Goal: Information Seeking & Learning: Learn about a topic

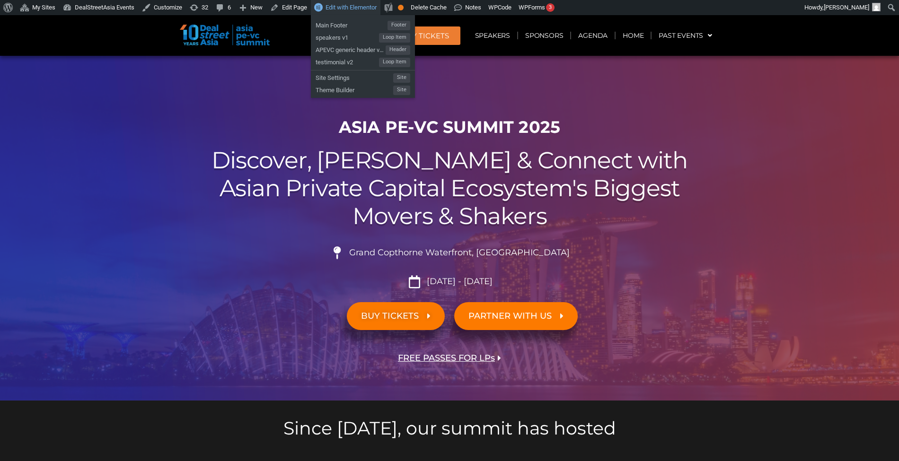
click at [350, 12] on link "Edit with Elementor" at bounding box center [346, 7] width 70 height 15
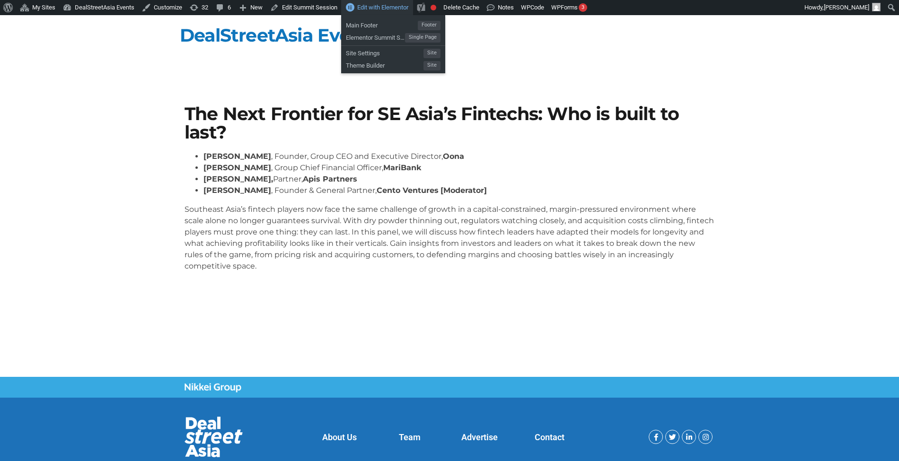
click at [380, 12] on div "Edit with Elementor" at bounding box center [377, 7] width 72 height 15
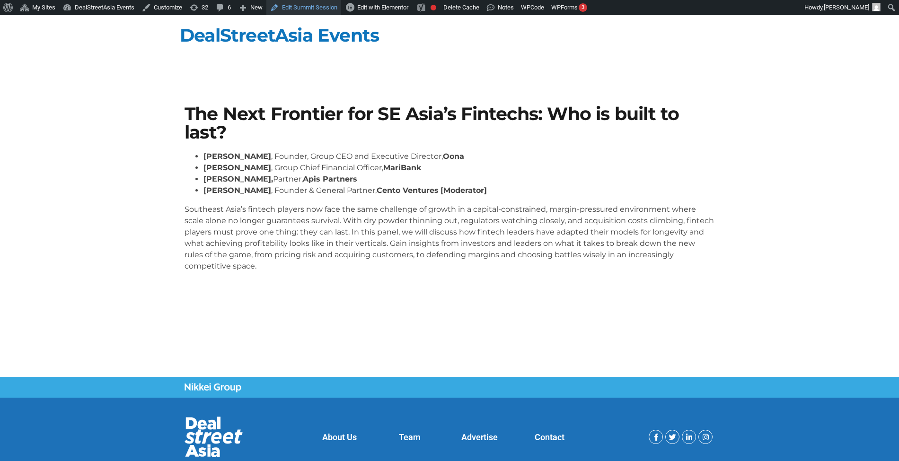
click at [319, 9] on link "Edit Summit Session" at bounding box center [303, 7] width 75 height 15
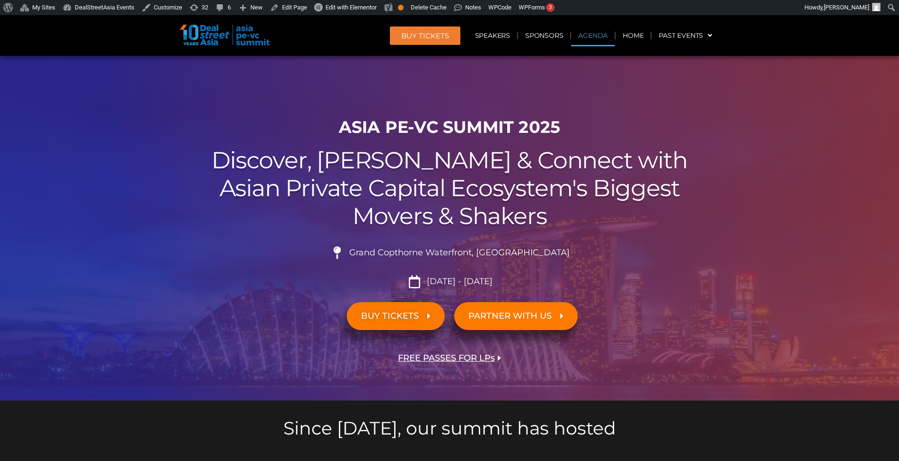
click at [591, 37] on link "Agenda" at bounding box center [593, 36] width 44 height 22
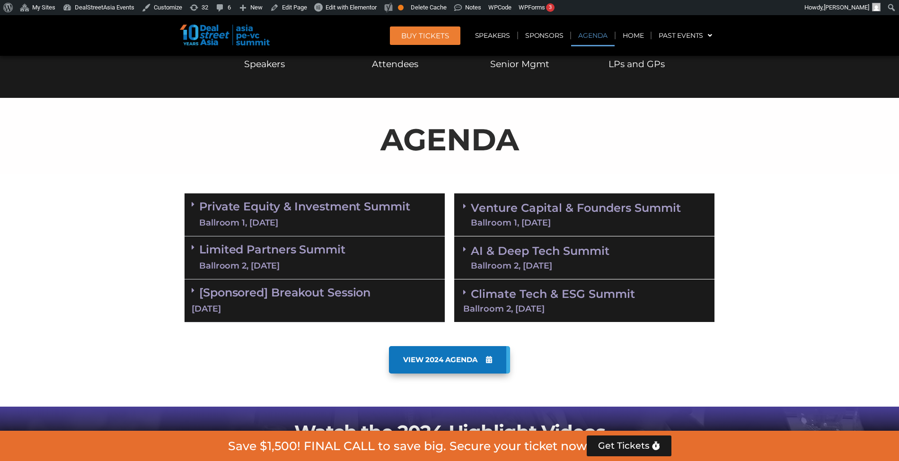
scroll to position [495, 0]
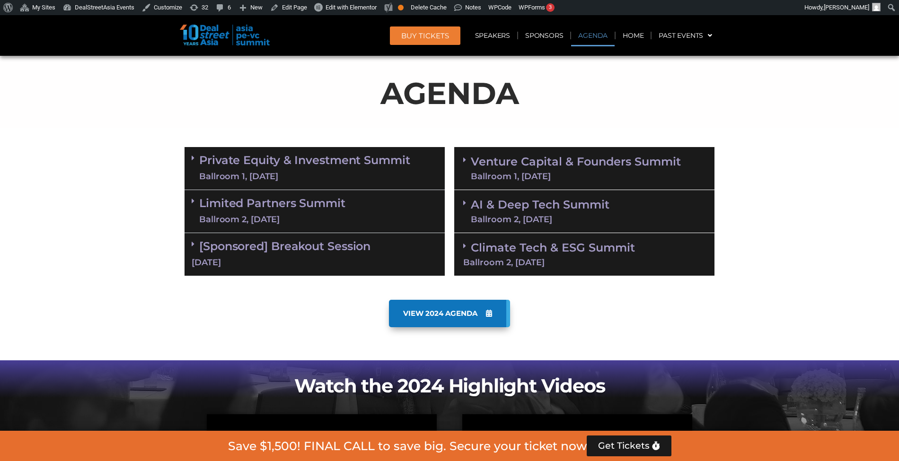
click at [595, 150] on div "Venture Capital & Founders​ Summit Ballroom 1, 11 Sept" at bounding box center [584, 168] width 260 height 43
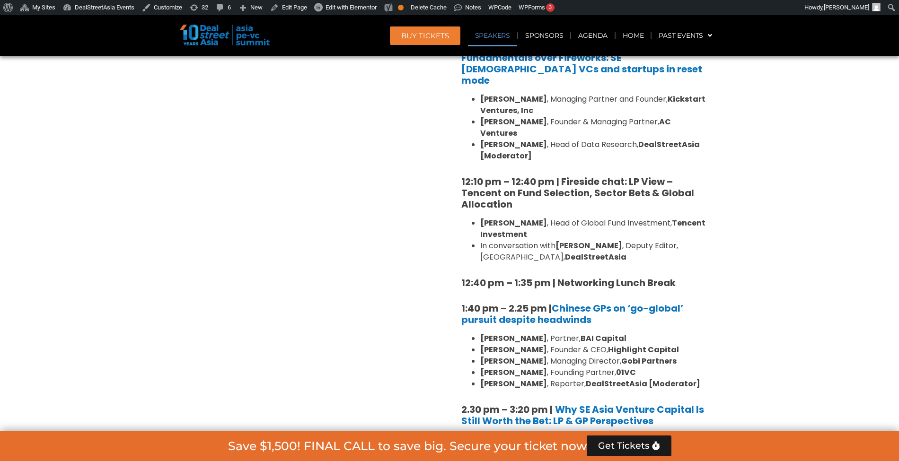
scroll to position [991, 0]
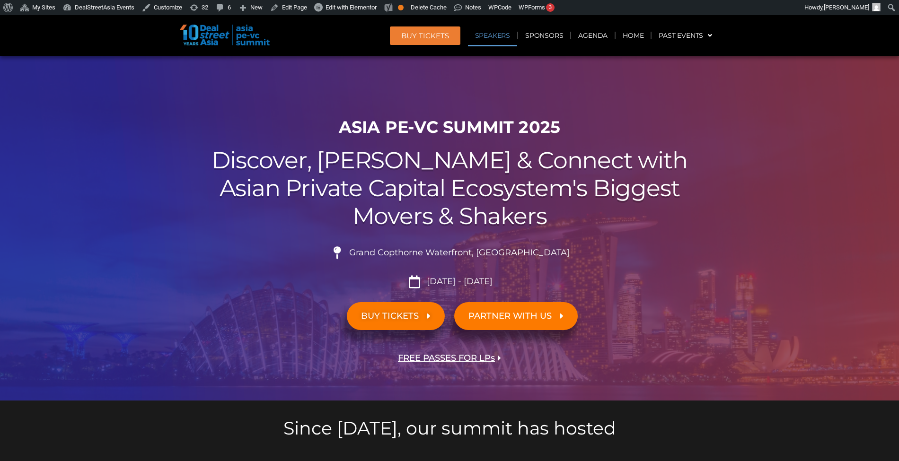
click at [485, 37] on link "Speakers" at bounding box center [492, 36] width 49 height 22
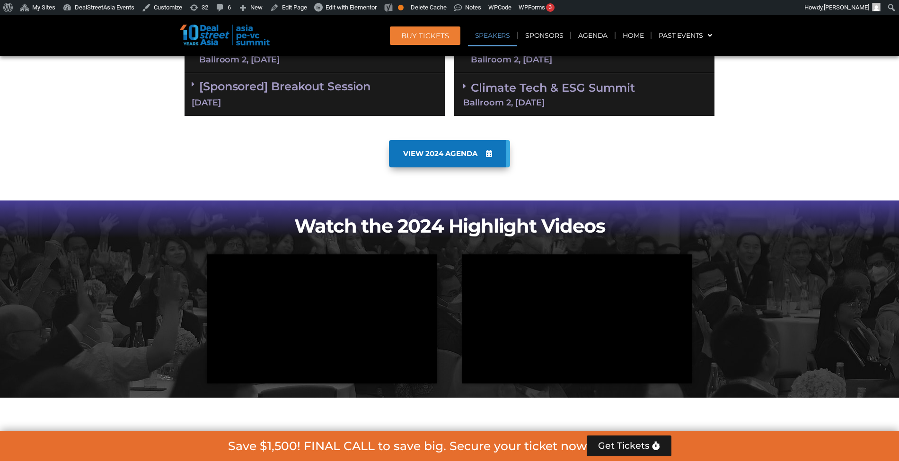
scroll to position [1027, 0]
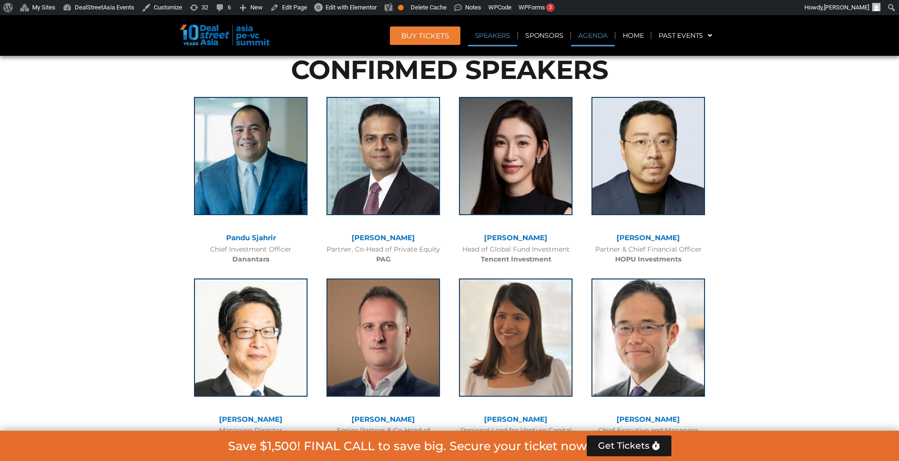
click at [594, 33] on link "Agenda" at bounding box center [593, 36] width 44 height 22
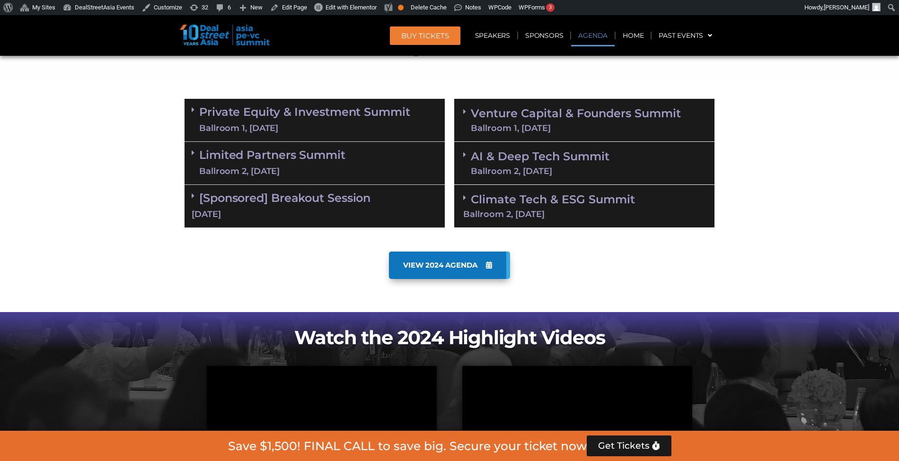
scroll to position [543, 0]
click at [538, 132] on div "Ballroom 1, 11 Sept" at bounding box center [576, 128] width 210 height 9
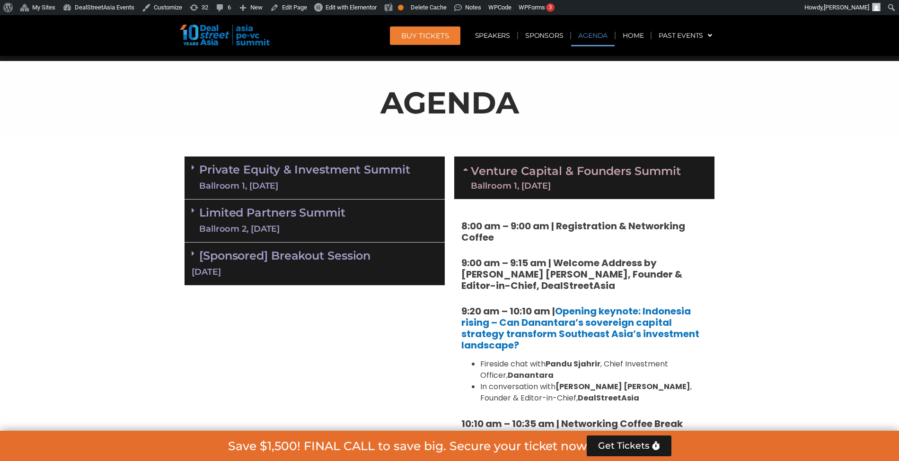
scroll to position [485, 0]
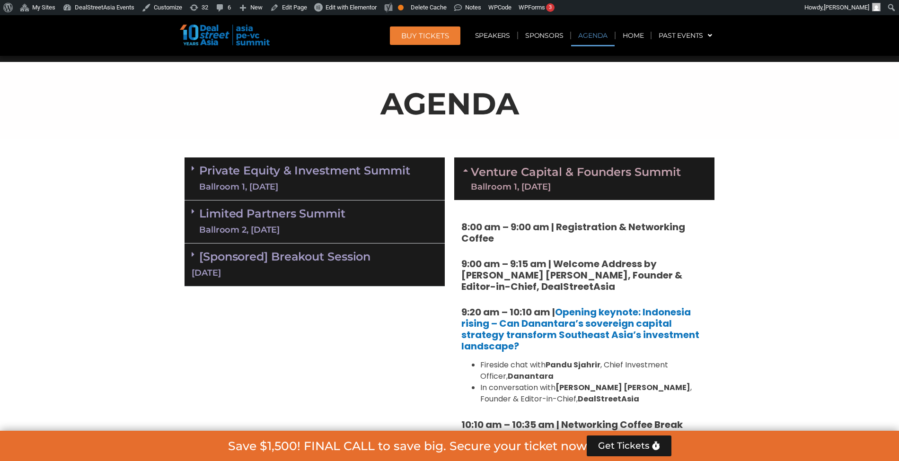
click at [383, 161] on div "Private Equity & Investment Summit Ballroom 1, 10 Sept" at bounding box center [315, 179] width 260 height 43
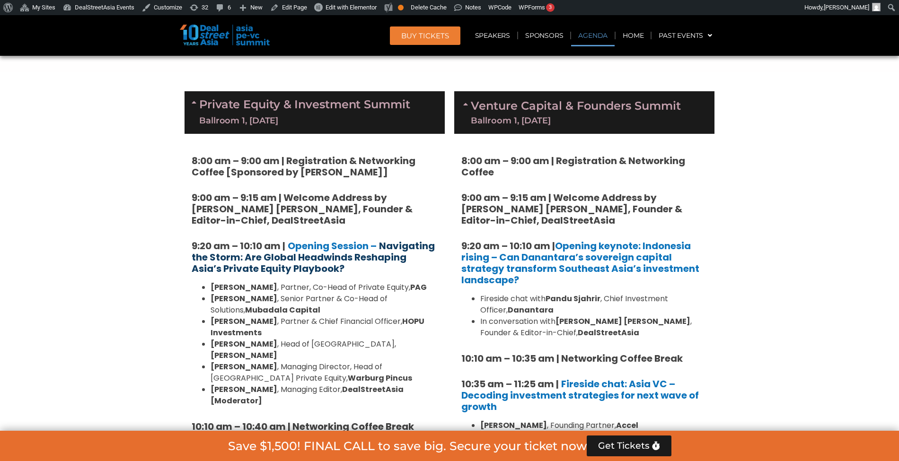
scroll to position [552, 0]
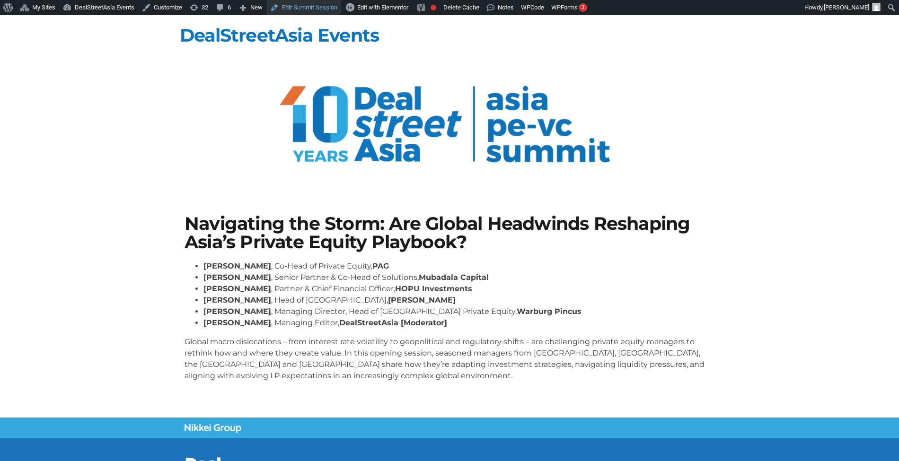
click at [295, 9] on link "Edit Summit Session" at bounding box center [303, 7] width 75 height 15
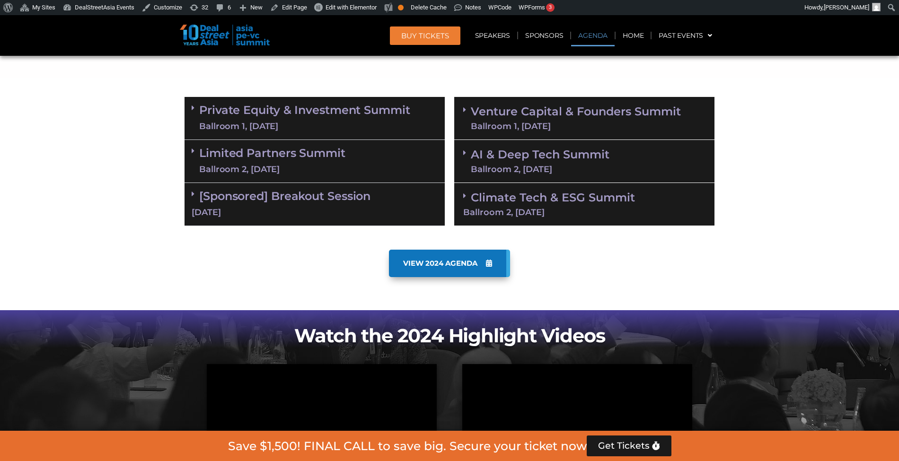
scroll to position [544, 0]
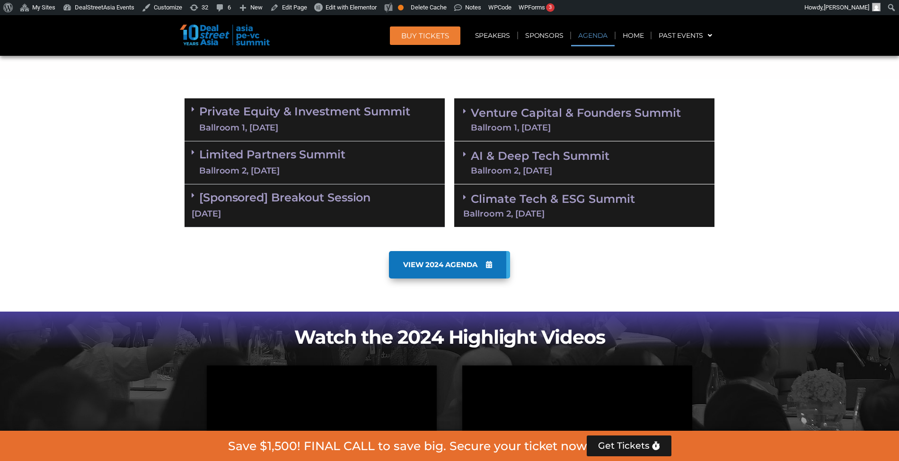
click at [539, 115] on link "Venture Capital & Founders​ Summit Ballroom 1, 11 Sept" at bounding box center [576, 119] width 210 height 25
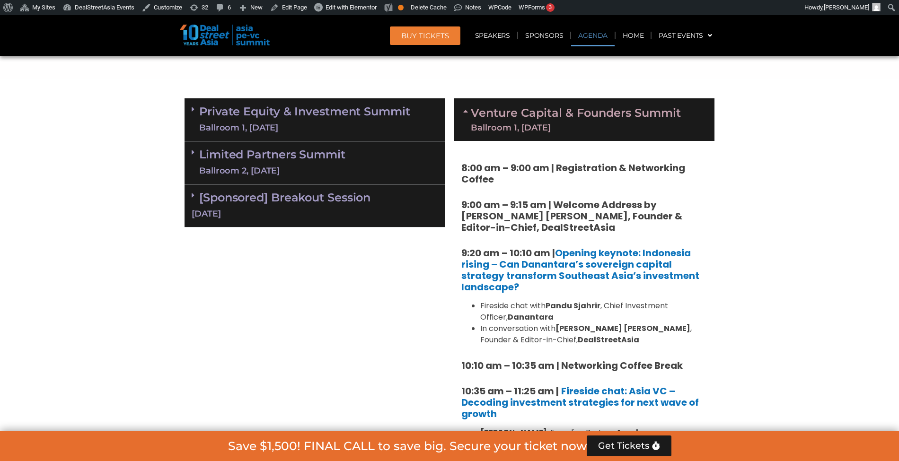
click at [427, 120] on div "Private Equity & Investment Summit Ballroom 1, 10 Sept" at bounding box center [315, 119] width 260 height 43
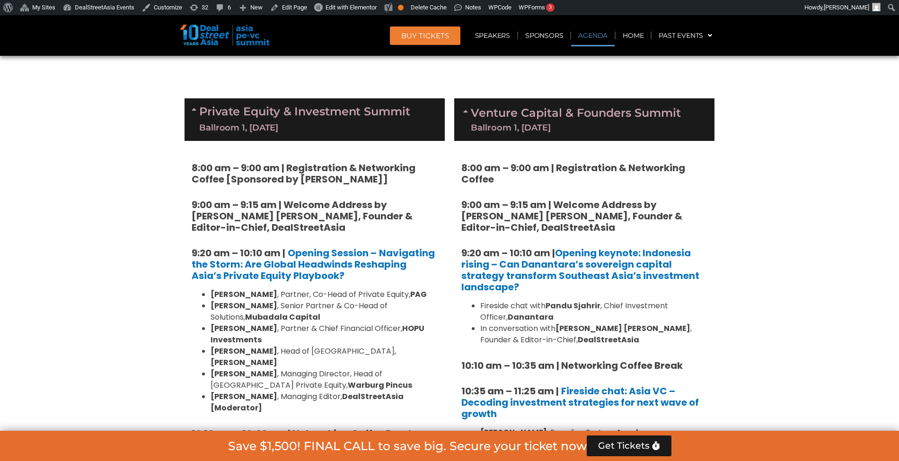
scroll to position [1623, 0]
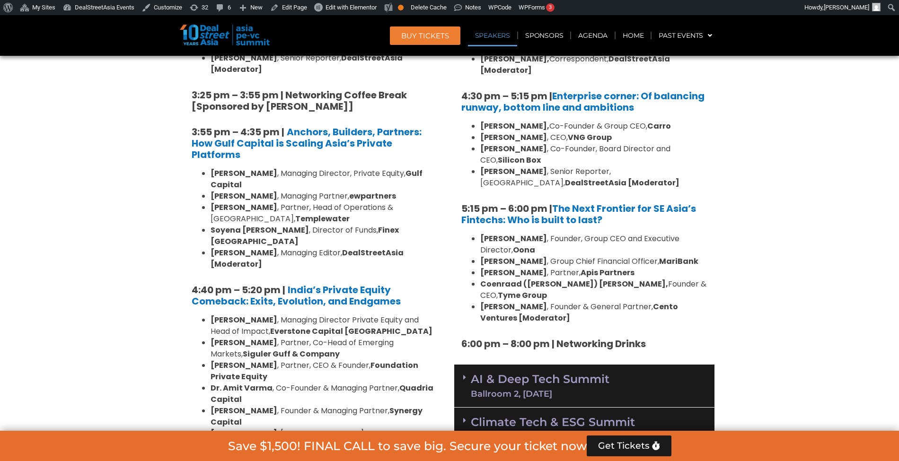
click at [547, 290] on strong "Tyme Group" at bounding box center [522, 295] width 49 height 11
copy ul "Coenraad (Coen) Jonker, Founder & CEO, Tyme Group"
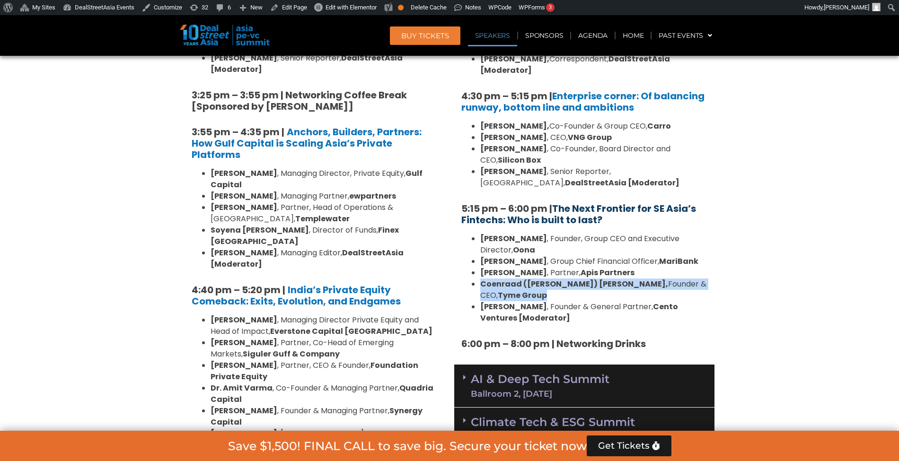
click at [611, 202] on link "The Next Frontier for SE Asia’s Fintechs: Who is built to last?" at bounding box center [578, 214] width 235 height 25
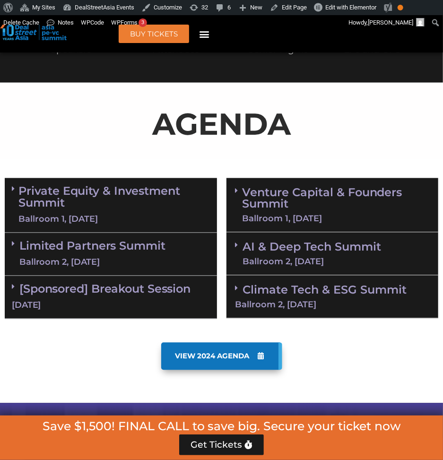
scroll to position [542, 0]
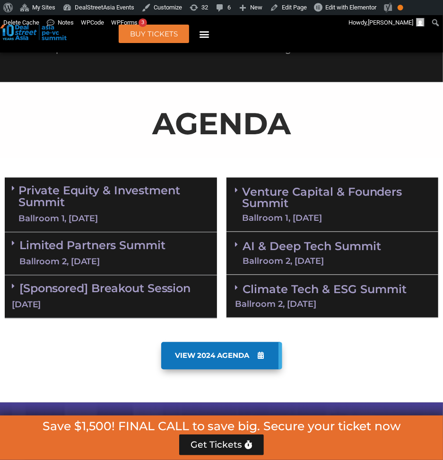
click at [145, 185] on link "Private Equity & Investment Summit Ballroom 1, [DATE]" at bounding box center [114, 205] width 191 height 40
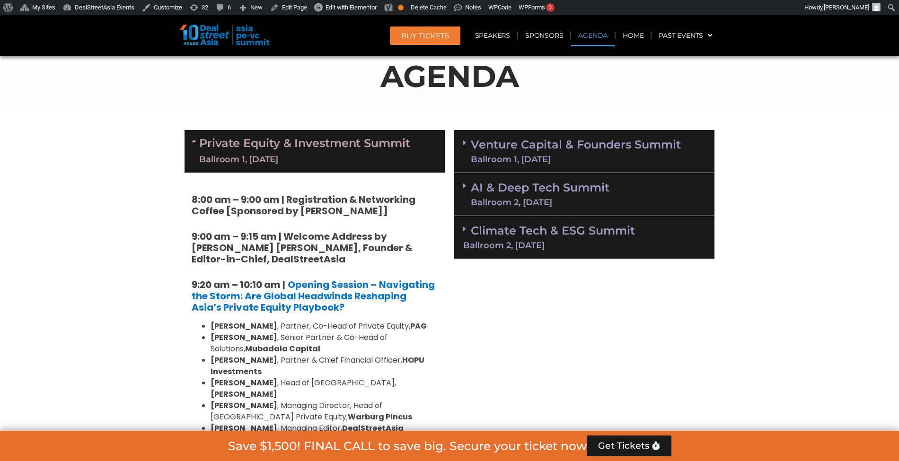
scroll to position [510, 0]
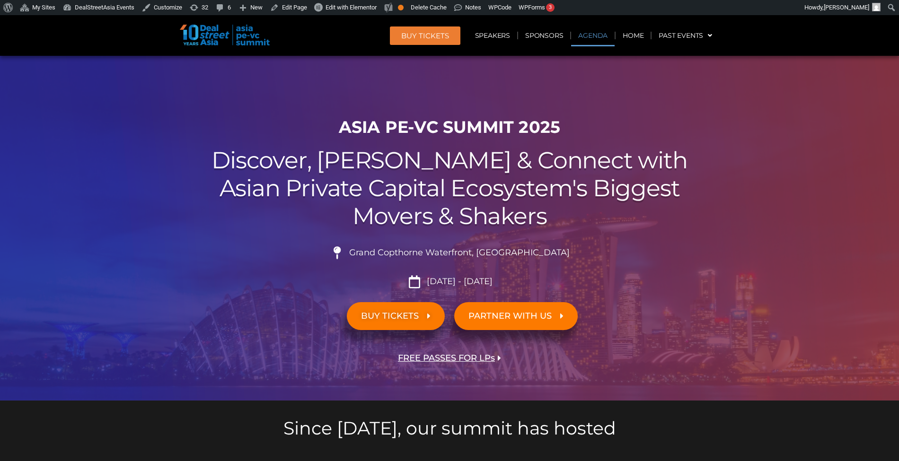
click at [609, 29] on link "Agenda" at bounding box center [593, 36] width 44 height 22
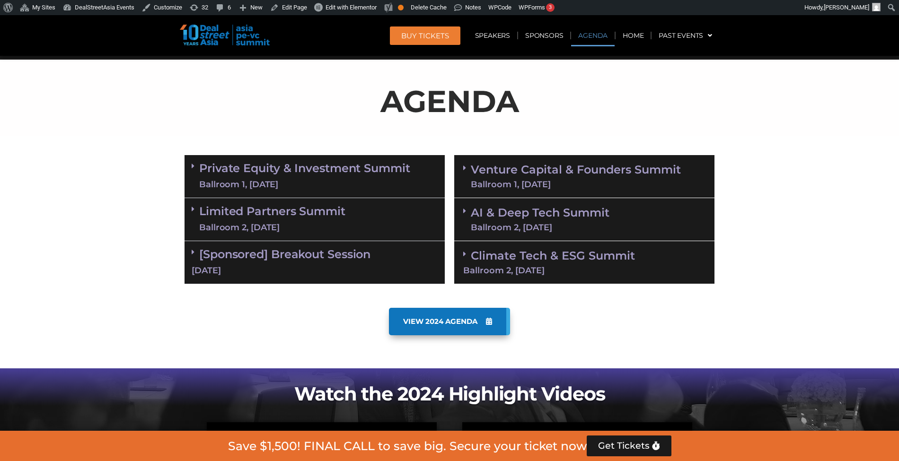
scroll to position [495, 0]
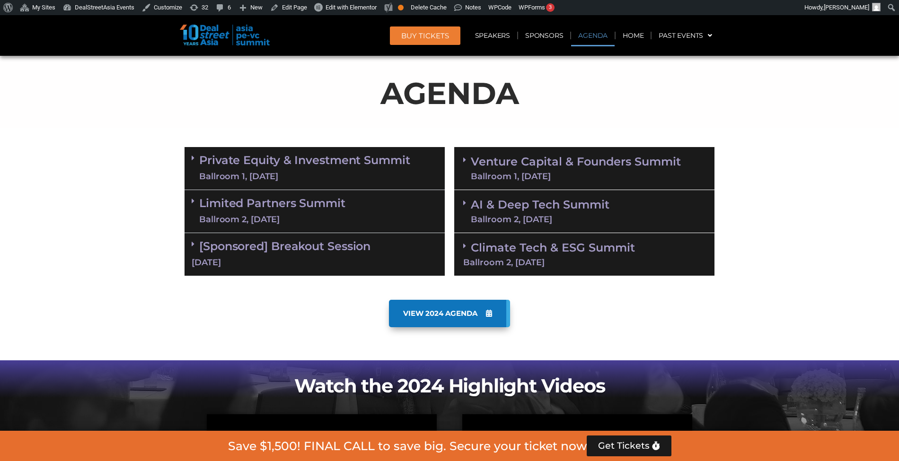
click at [359, 154] on link "Private Equity & Investment Summit Ballroom 1, [DATE]" at bounding box center [304, 168] width 211 height 28
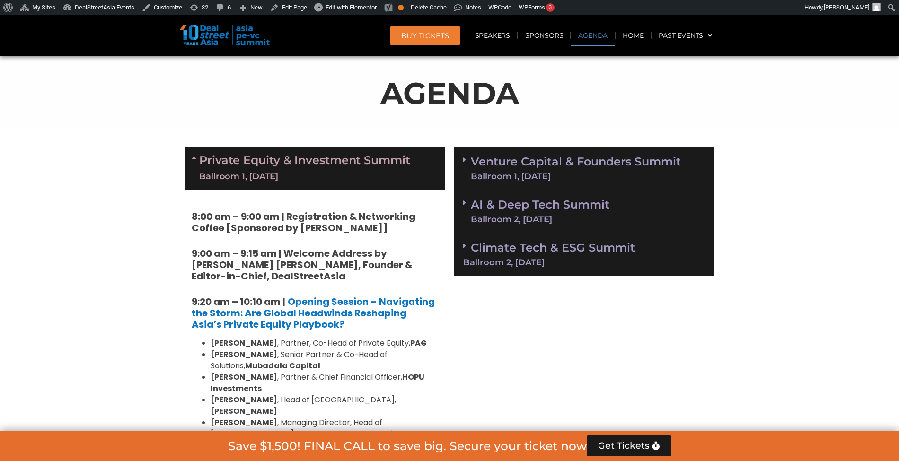
click at [544, 153] on div "Venture Capital & Founders​ Summit Ballroom 1, 11 Sept" at bounding box center [584, 168] width 260 height 43
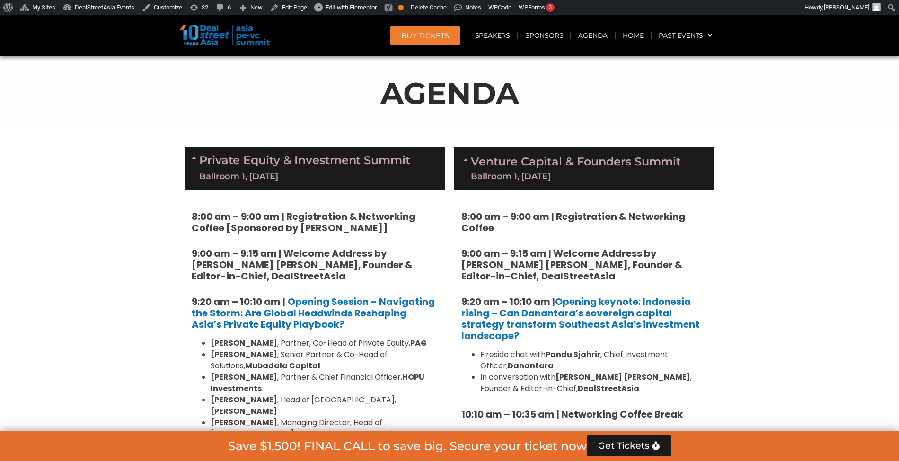
scroll to position [769, 0]
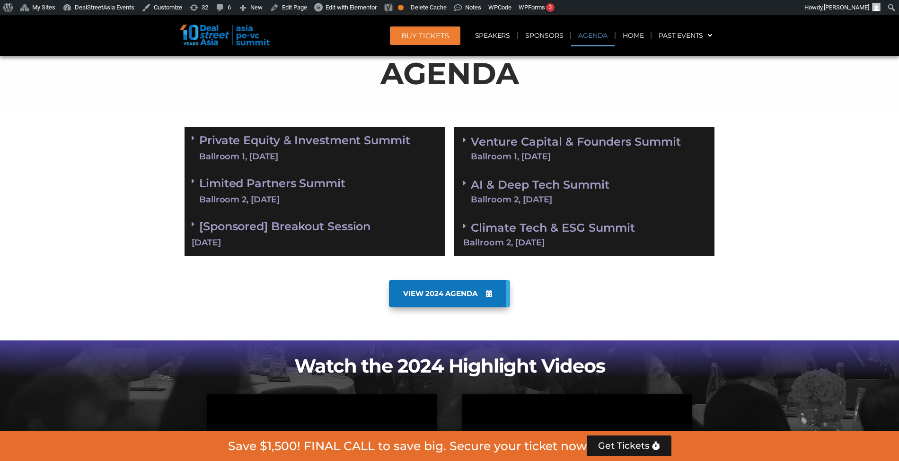
scroll to position [545, 0]
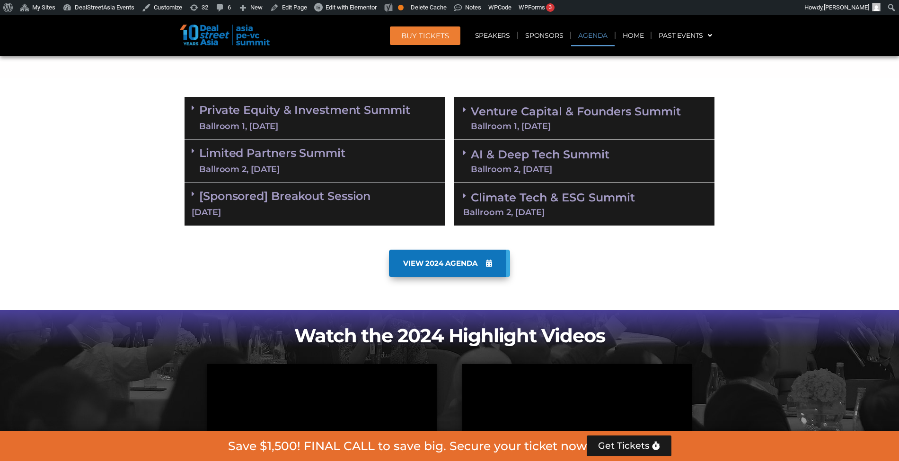
click at [573, 115] on link "Venture Capital & Founders​ Summit Ballroom 1, [DATE]" at bounding box center [576, 118] width 210 height 25
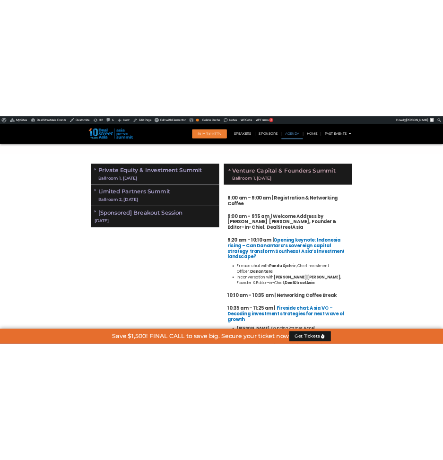
scroll to position [550, 0]
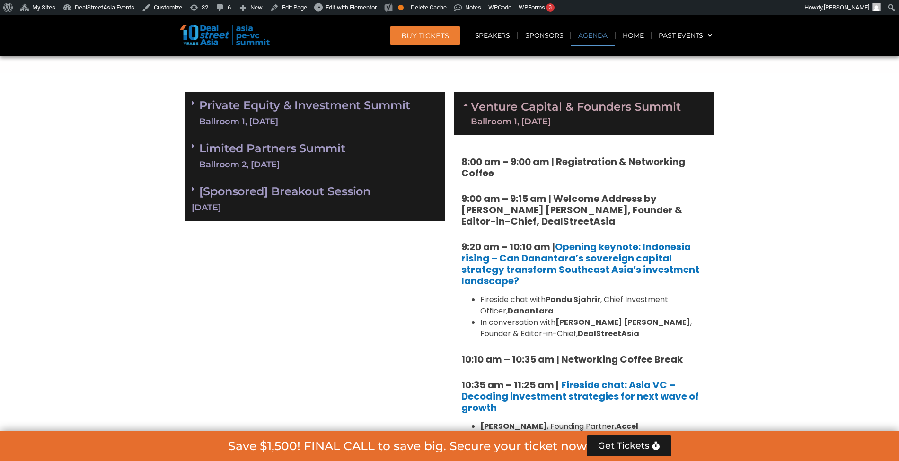
click at [394, 104] on link "Private Equity & Investment Summit Ballroom 1, 10 Sept" at bounding box center [304, 113] width 211 height 28
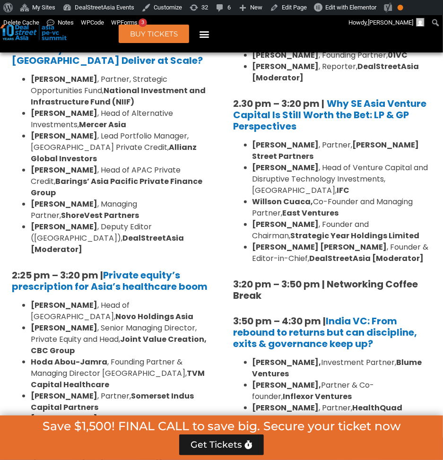
scroll to position [1512, 0]
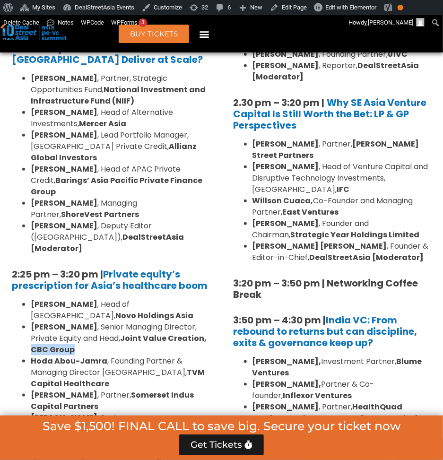
drag, startPoint x: 179, startPoint y: 244, endPoint x: 196, endPoint y: 253, distance: 19.3
click at [196, 322] on li "Billy Cho , Senior Managing Director, Private Equity and Head, Joint Value Crea…" at bounding box center [120, 339] width 179 height 34
copy strong "CBC Group"
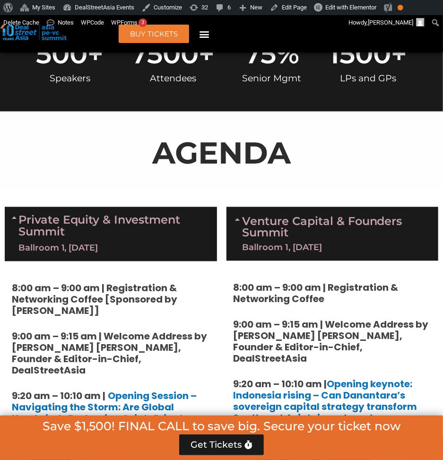
scroll to position [506, 0]
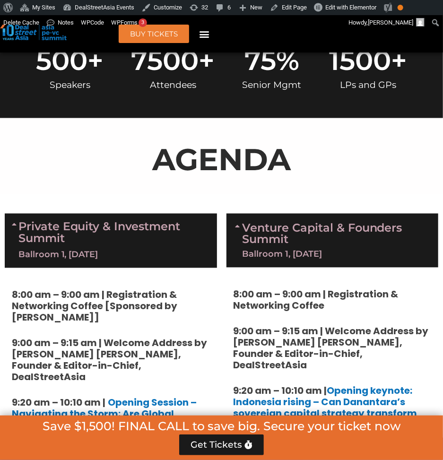
click at [134, 221] on link "Private Equity & Investment Summit Ballroom 1, [DATE]" at bounding box center [114, 241] width 191 height 40
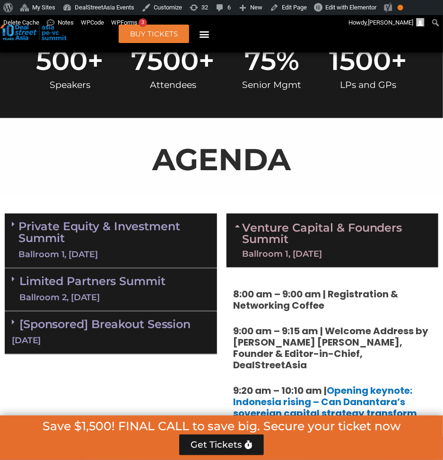
click at [98, 276] on link "Limited Partners Summit Ballroom 2, 10 Sept" at bounding box center [92, 290] width 146 height 28
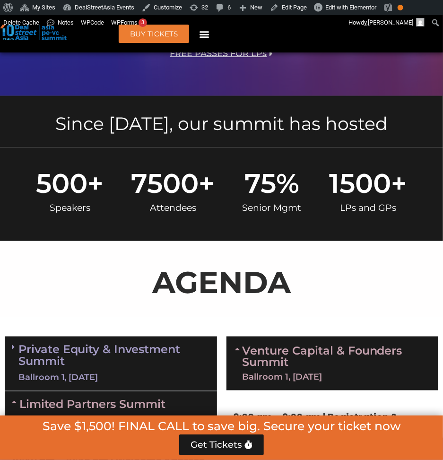
scroll to position [381, 0]
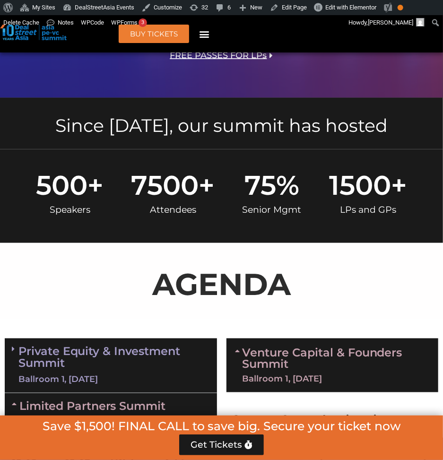
click at [123, 401] on link "Limited Partners Summit Ballroom 2, 10 Sept" at bounding box center [92, 415] width 146 height 28
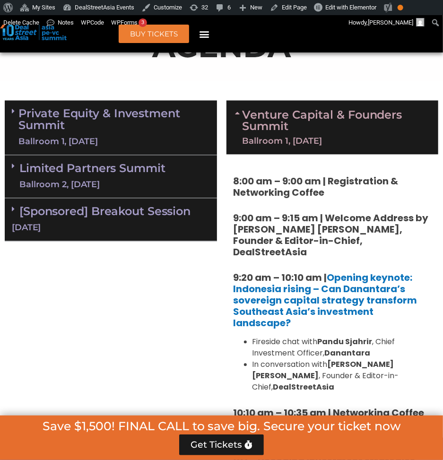
scroll to position [620, 0]
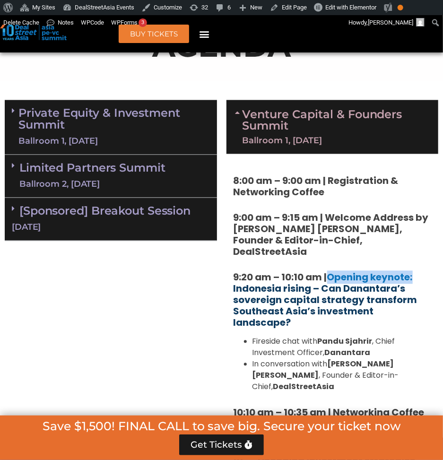
drag, startPoint x: 426, startPoint y: 234, endPoint x: 331, endPoint y: 243, distance: 95.0
click at [331, 272] on h5 "9:20 am – 10:10 am | Opening keynote: Indonesia rising – Can Danantara’s sovere…" at bounding box center [333, 300] width 198 height 57
copy link "Opening keynote:"
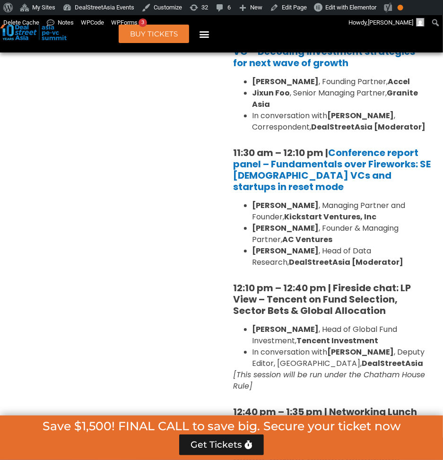
scroll to position [1030, 0]
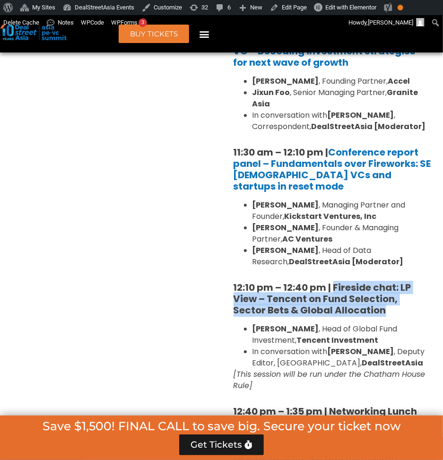
drag, startPoint x: 333, startPoint y: 225, endPoint x: 396, endPoint y: 252, distance: 68.7
click at [396, 282] on h5 "12:10 pm – 12:40 pm | Fireside chat: LP View – Tencent on Fund Selection, Secto…" at bounding box center [333, 299] width 198 height 34
copy strong "Fireside chat: LP View – Tencent on Fund Selection, Sector Bets & Global Alloca…"
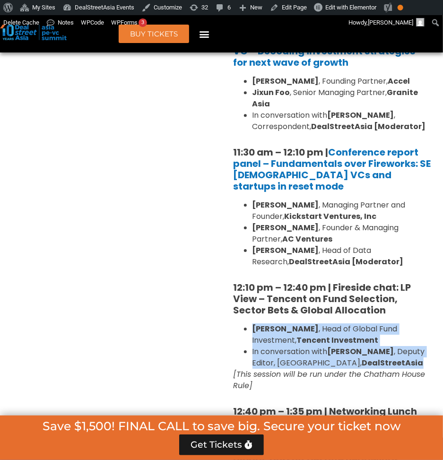
drag, startPoint x: 249, startPoint y: 268, endPoint x: 402, endPoint y: 305, distance: 157.2
click at [402, 324] on ul "Flora Guo , Head of Global Fund Investment, Tencent Investment In conversation …" at bounding box center [333, 346] width 198 height 45
click at [357, 324] on li "Flora Guo , Head of Global Fund Investment, Tencent Investment" at bounding box center [342, 335] width 179 height 23
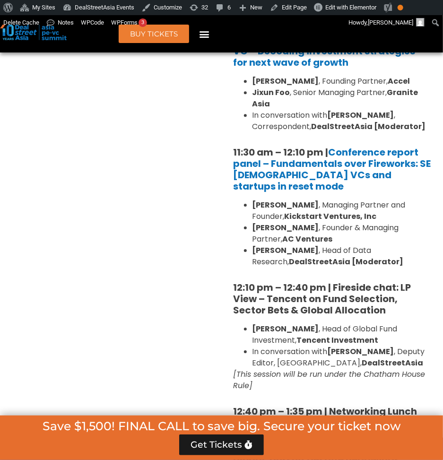
drag, startPoint x: 350, startPoint y: 278, endPoint x: 252, endPoint y: 265, distance: 98.3
click at [253, 324] on li "Flora Guo , Head of Global Fund Investment, Tencent Investment" at bounding box center [342, 335] width 179 height 23
copy li "Flora Guo , Head of Global Fund Investment, Tencent Investment"
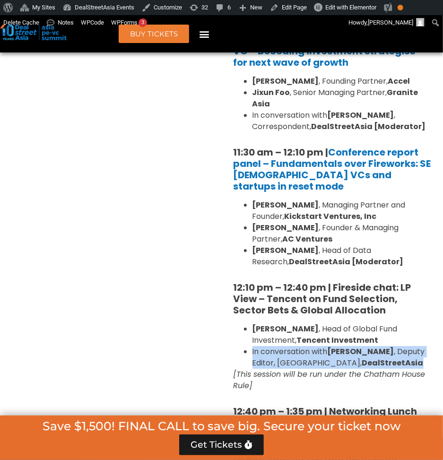
drag, startPoint x: 400, startPoint y: 301, endPoint x: 244, endPoint y: 292, distance: 156.4
click at [244, 324] on ul "Flora Guo , Head of Global Fund Investment, Tencent Investment In conversation …" at bounding box center [333, 346] width 198 height 45
copy li "In conversation with Eudora Wang , Deputy Editor, Greater China, DealStreetAsia"
drag, startPoint x: 295, startPoint y: 326, endPoint x: 239, endPoint y: 312, distance: 57.4
click at [239, 369] on p "[This session will be run under the Chatham House Rule]" at bounding box center [333, 380] width 198 height 23
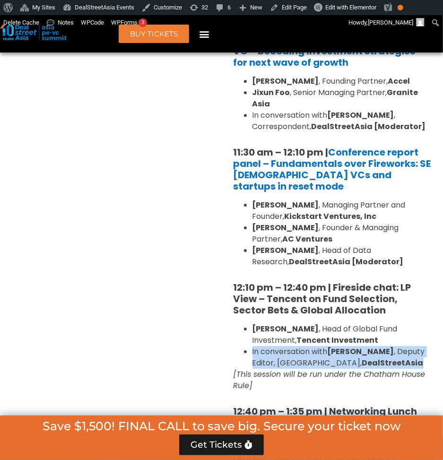
copy em "[This session will be run under the Chatham House Rule]"
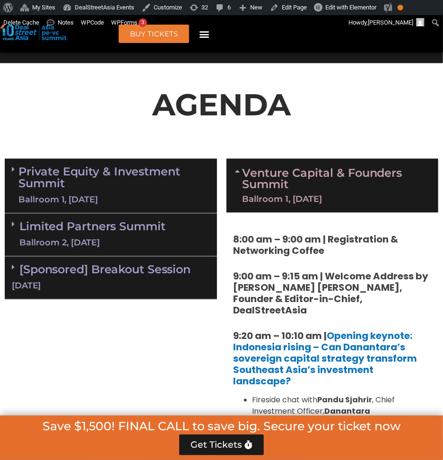
scroll to position [524, 0]
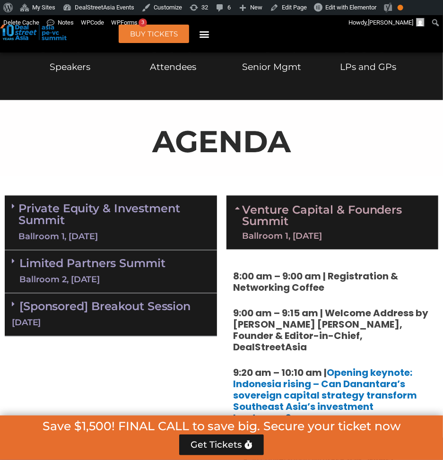
click at [341, 205] on link "Venture Capital & Founders​ Summit Ballroom 1, 11 Sept" at bounding box center [335, 223] width 187 height 36
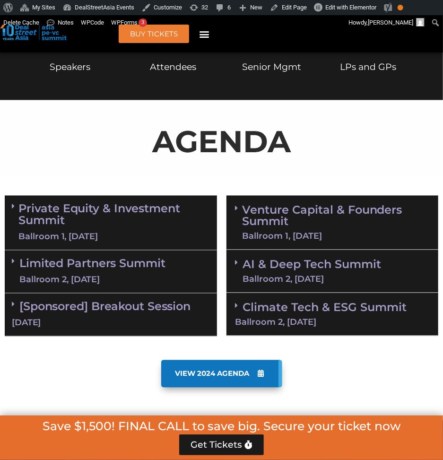
click at [330, 275] on div "Ballroom 2, 11 Sept" at bounding box center [312, 279] width 139 height 9
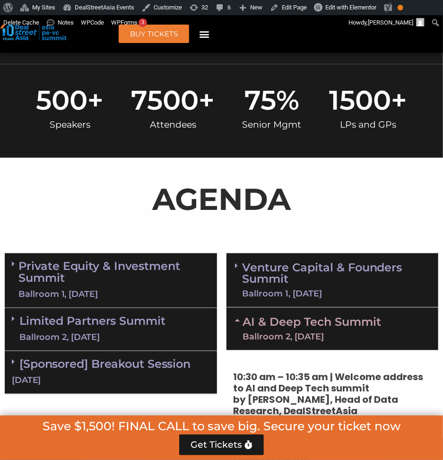
scroll to position [466, 0]
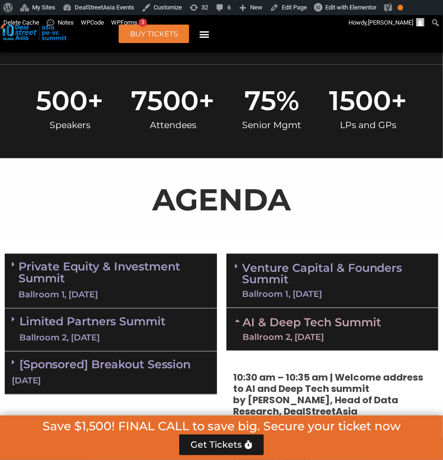
click at [271, 318] on link "AI & Deep Tech Summit Ballroom 2, 11 Sept" at bounding box center [312, 330] width 139 height 25
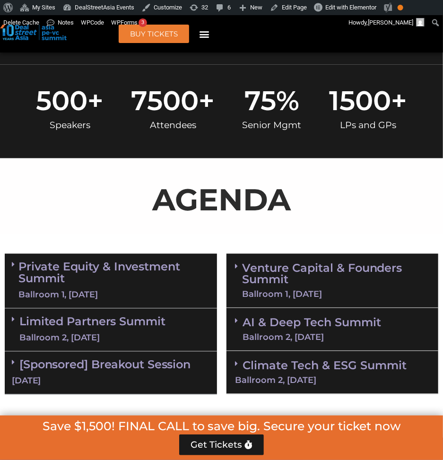
click at [291, 352] on div "Climate Tech & ESG Summit Ballroom 2, 11 Sept" at bounding box center [333, 373] width 212 height 43
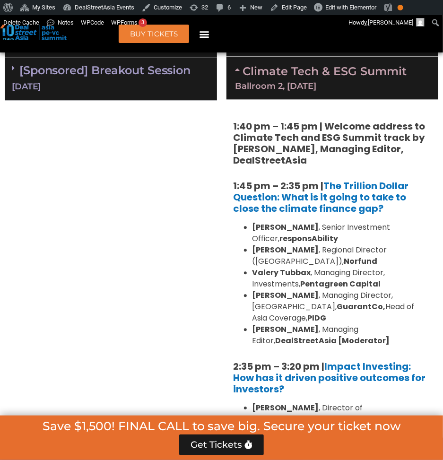
scroll to position [760, 0]
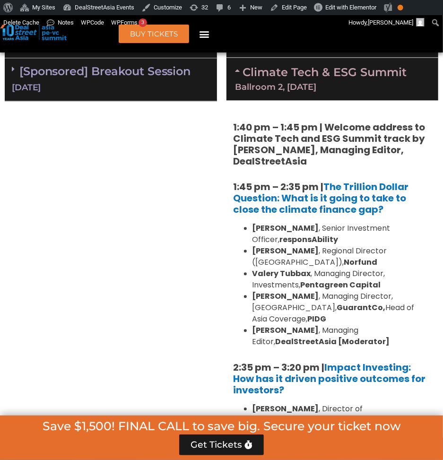
click at [157, 245] on div "Private Equity & Investment Summit Ballroom 1, 10 Sept 8:00 am – 9:00 am | Regi…" at bounding box center [111, 458] width 222 height 1005
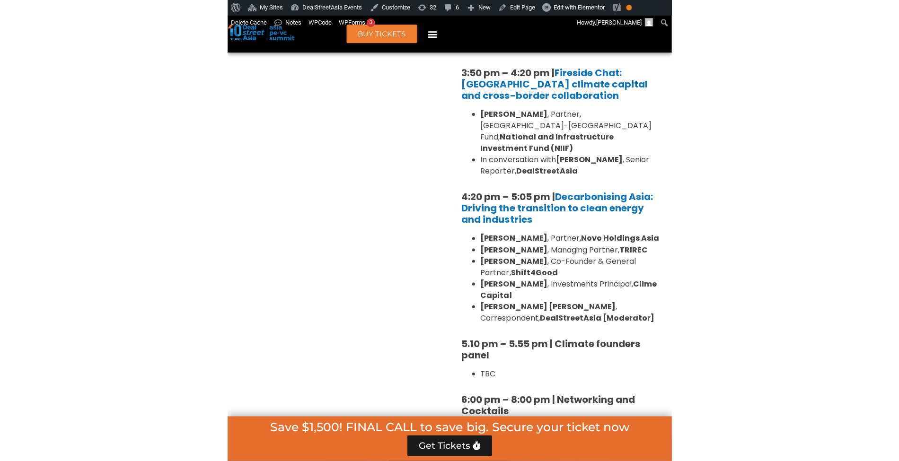
scroll to position [1288, 0]
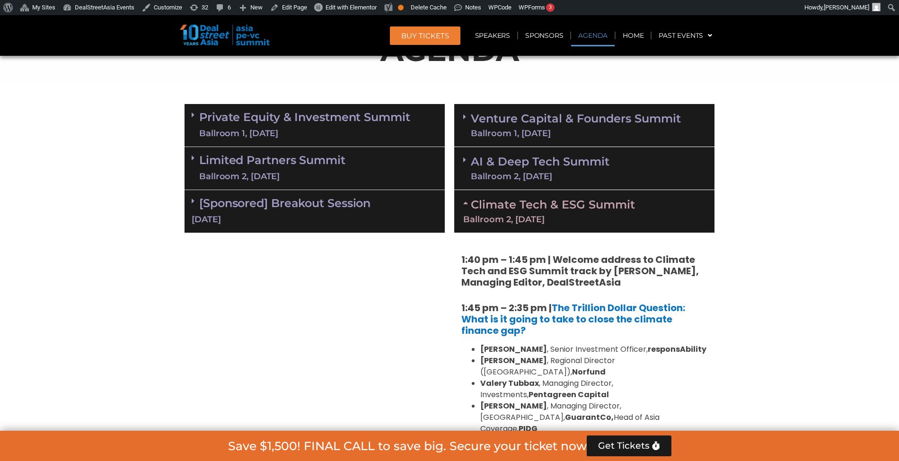
scroll to position [535, 0]
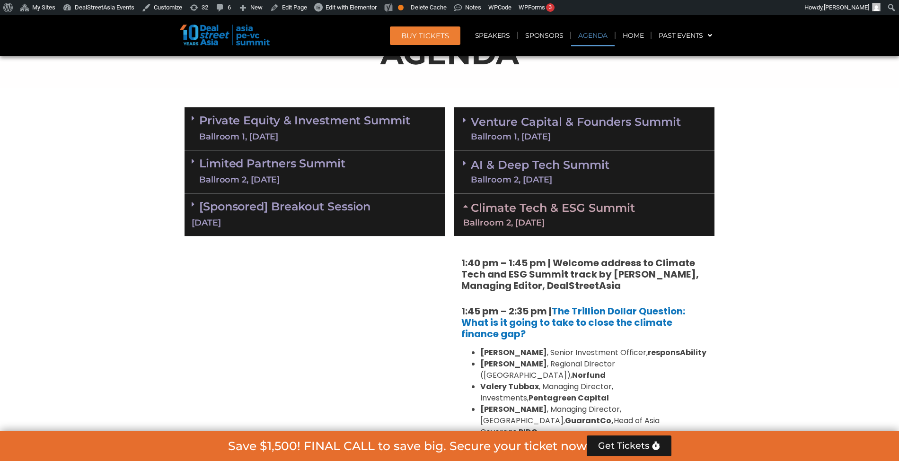
click at [360, 118] on link "Private Equity & Investment Summit Ballroom 1, 10 Sept" at bounding box center [304, 129] width 211 height 28
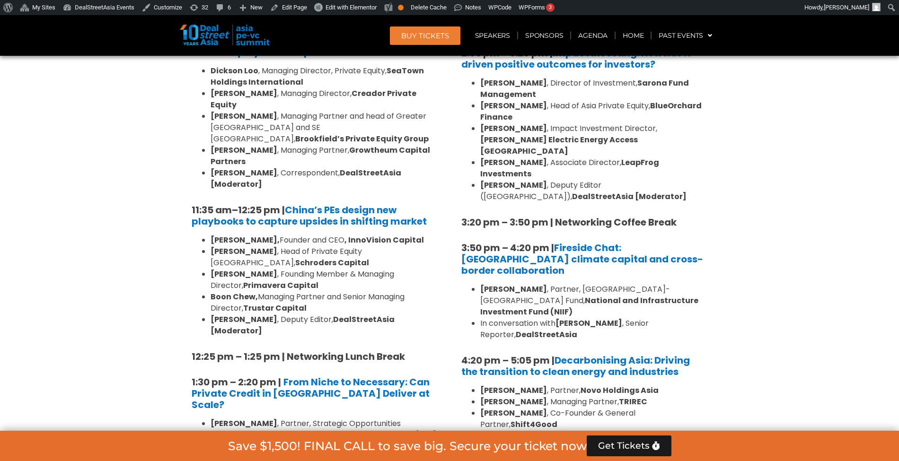
scroll to position [962, 0]
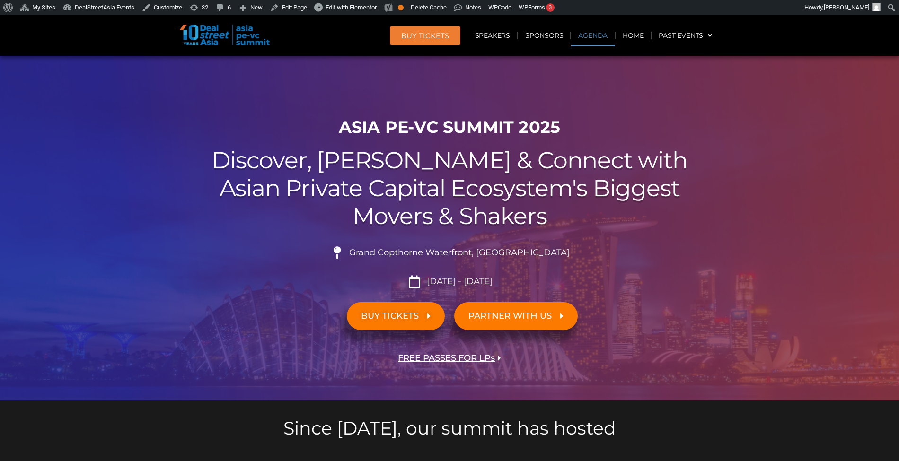
click at [590, 40] on link "Agenda" at bounding box center [593, 36] width 44 height 22
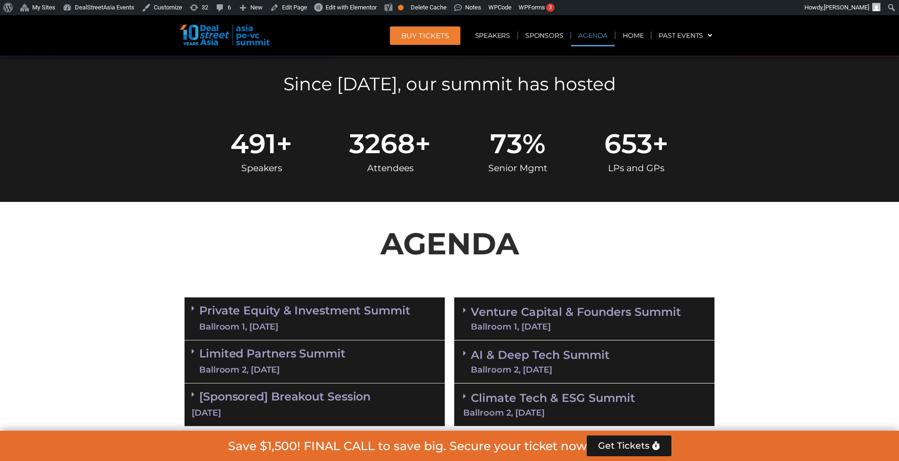
scroll to position [495, 0]
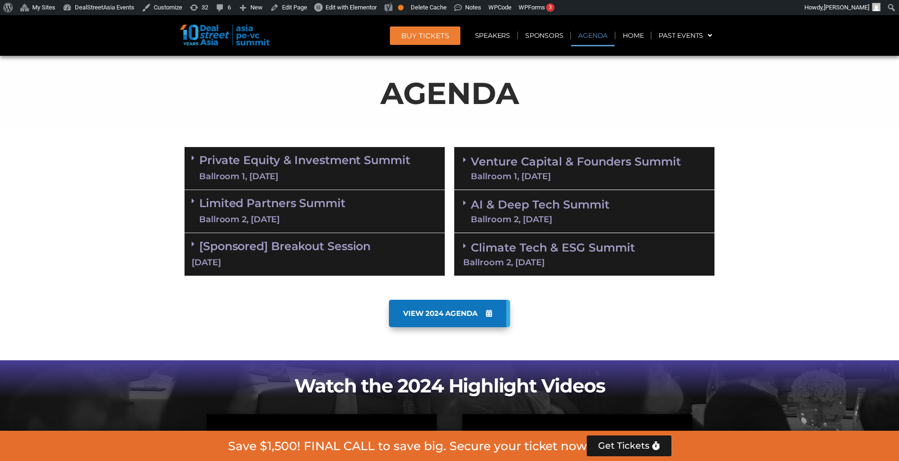
click at [411, 180] on div "Private Equity & Investment Summit Ballroom 1, 10 Sept" at bounding box center [315, 168] width 260 height 43
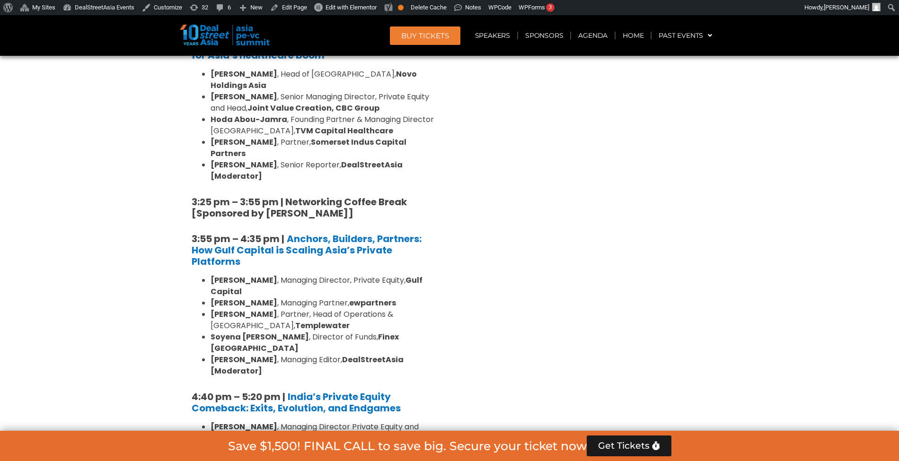
scroll to position [1493, 0]
click at [591, 34] on link "Agenda" at bounding box center [593, 36] width 44 height 22
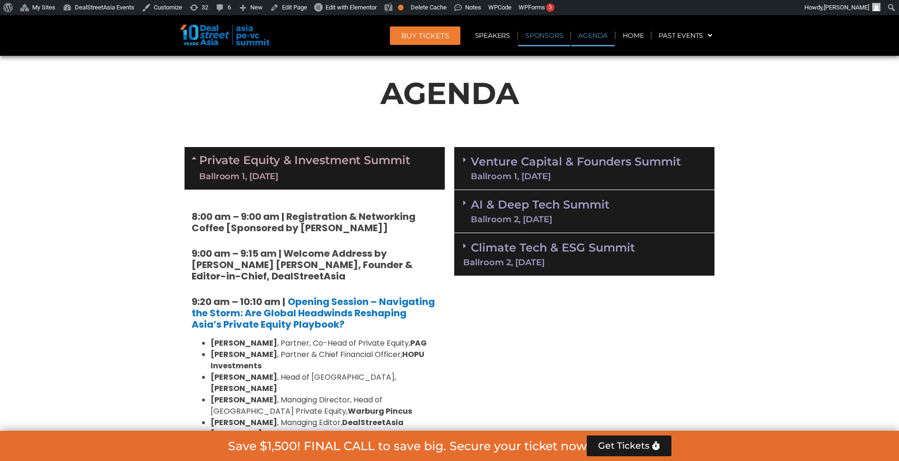
click at [536, 35] on link "Sponsors" at bounding box center [544, 36] width 52 height 22
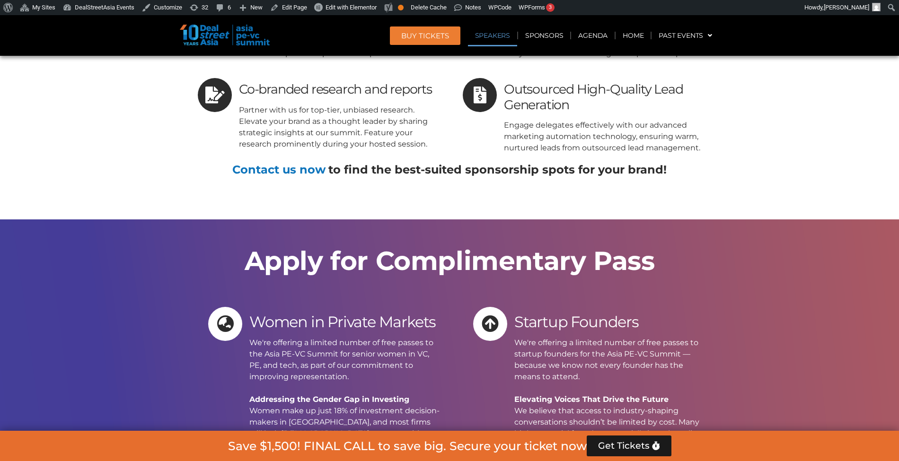
click at [489, 35] on link "Speakers" at bounding box center [492, 36] width 49 height 22
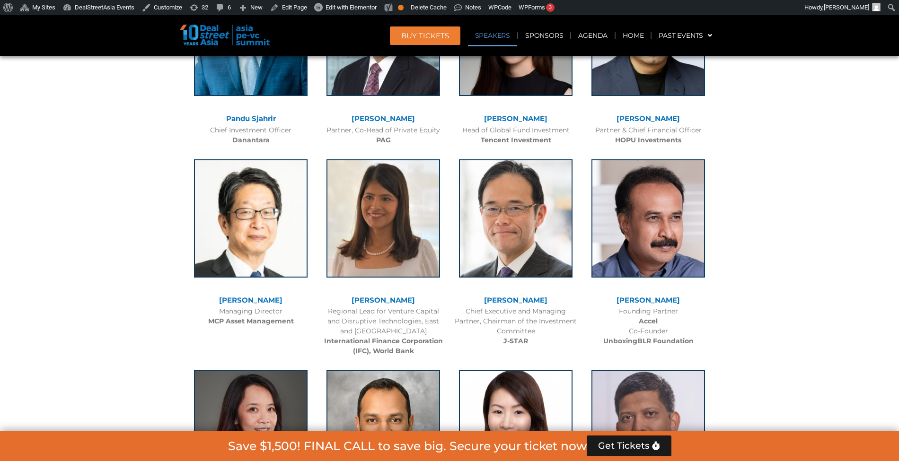
scroll to position [2675, 0]
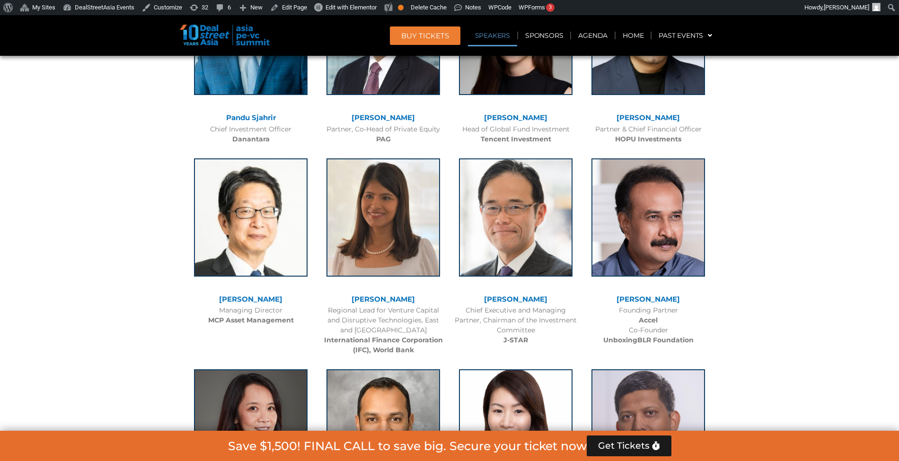
click at [460, 370] on img at bounding box center [516, 429] width 114 height 118
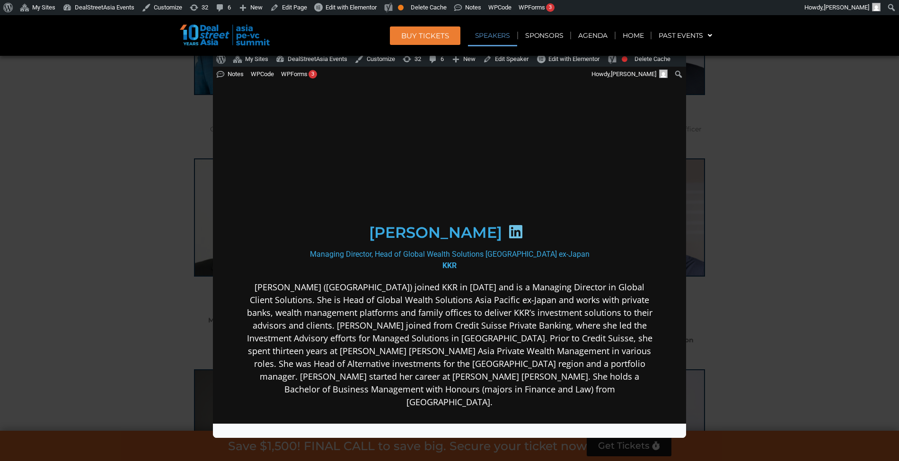
scroll to position [0, 0]
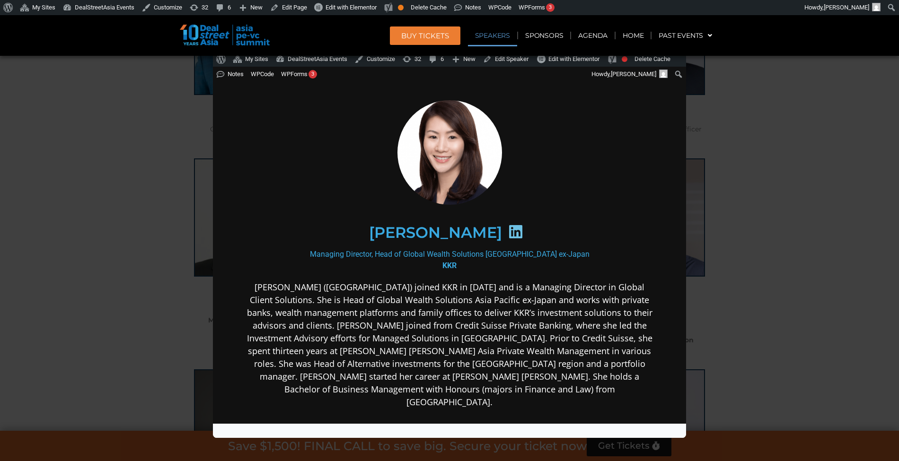
click at [779, 204] on div "Speaker Profile ×" at bounding box center [449, 230] width 899 height 461
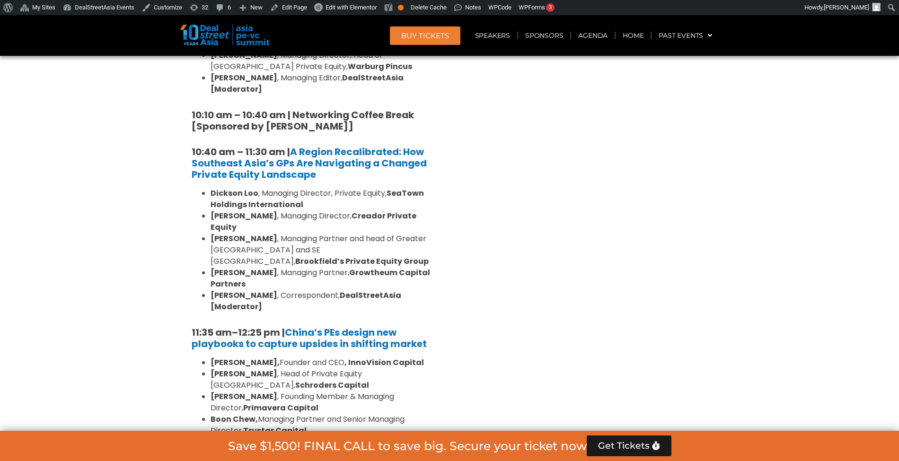
scroll to position [1591, 0]
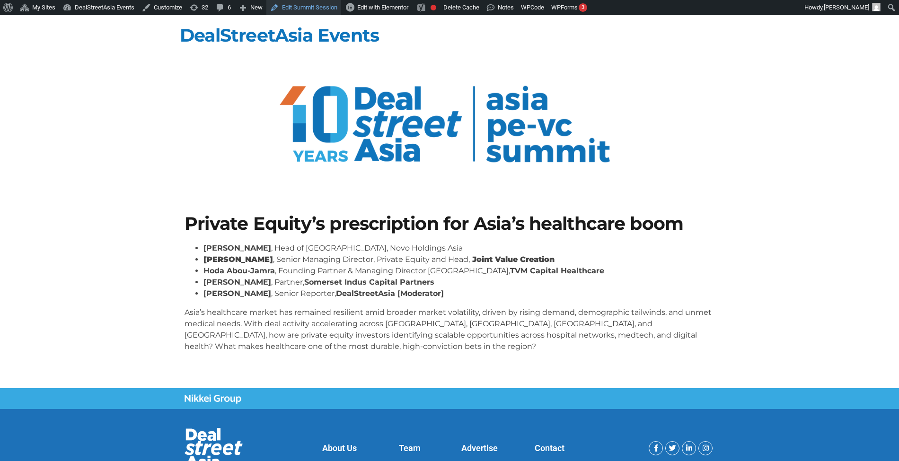
click at [297, 9] on link "Edit Summit Session" at bounding box center [303, 7] width 75 height 15
